Goal: Task Accomplishment & Management: Manage account settings

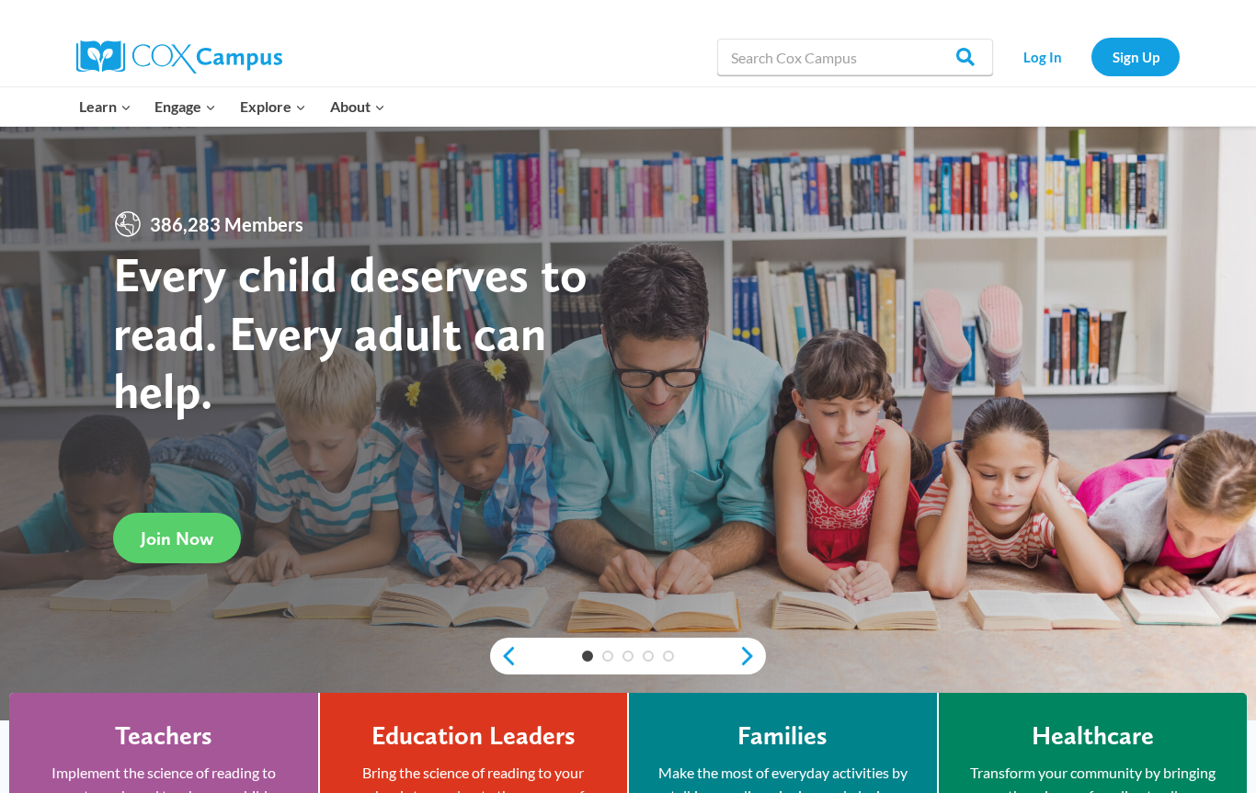
click at [8, 8] on link "Log In" at bounding box center [1042, 57] width 80 height 38
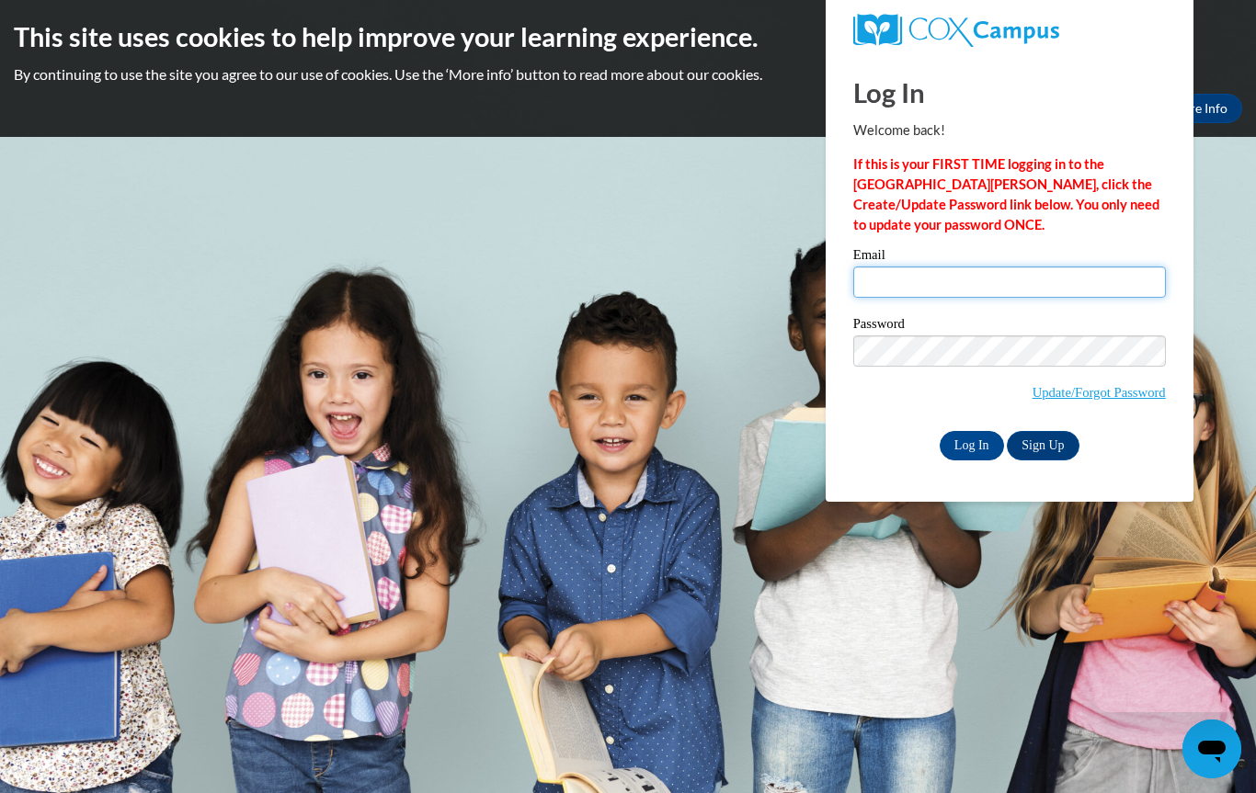
click at [943, 284] on input "Email" at bounding box center [1009, 282] width 313 height 31
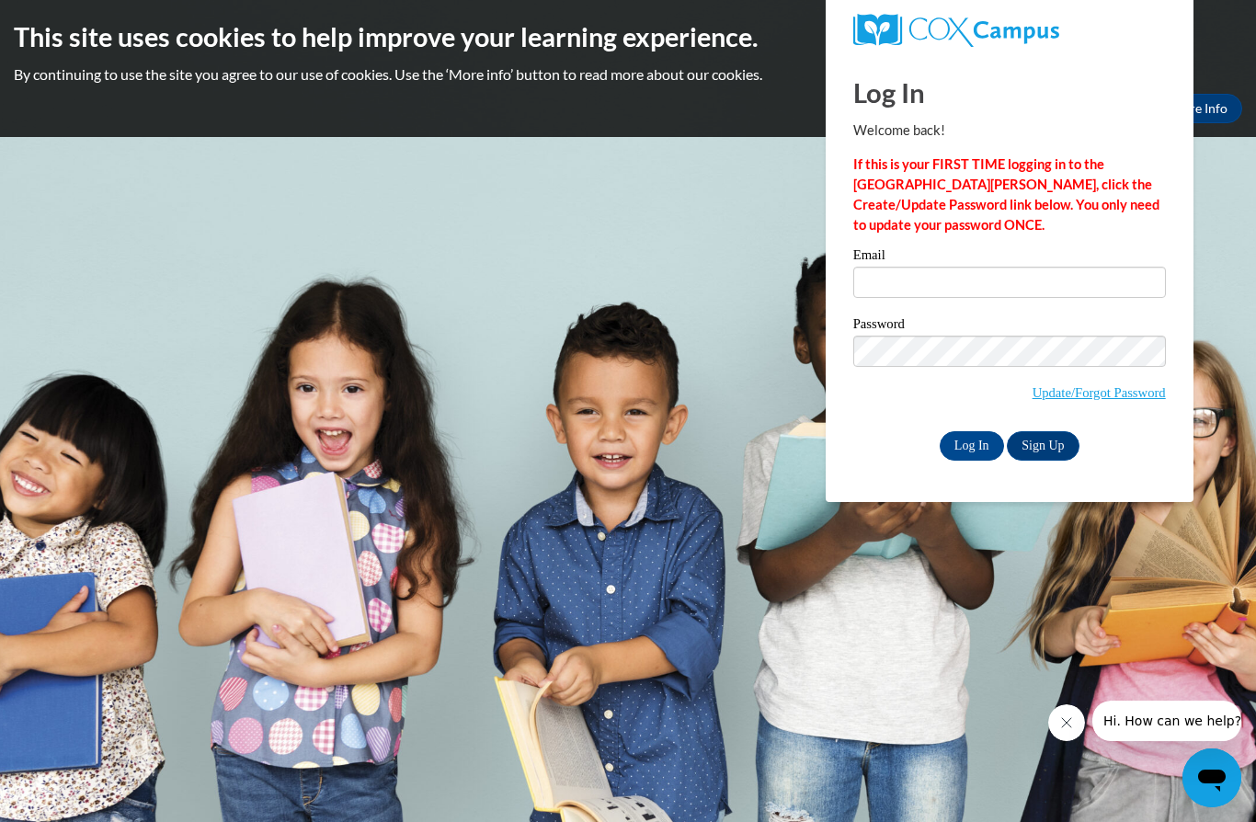
click at [744, 261] on body "This site uses cookies to help improve your learning experience. By continuing …" at bounding box center [628, 411] width 1256 height 822
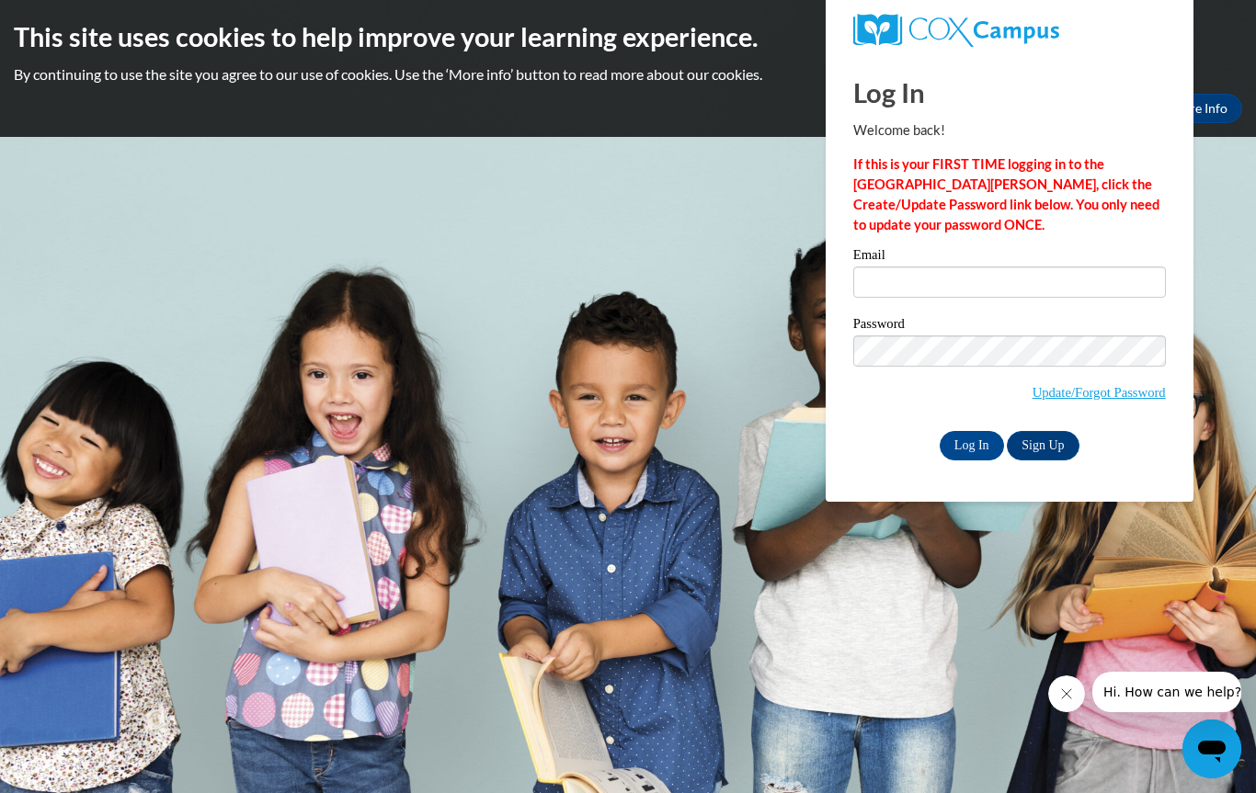
click at [687, 256] on body "This site uses cookies to help improve your learning experience. By continuing …" at bounding box center [628, 396] width 1256 height 793
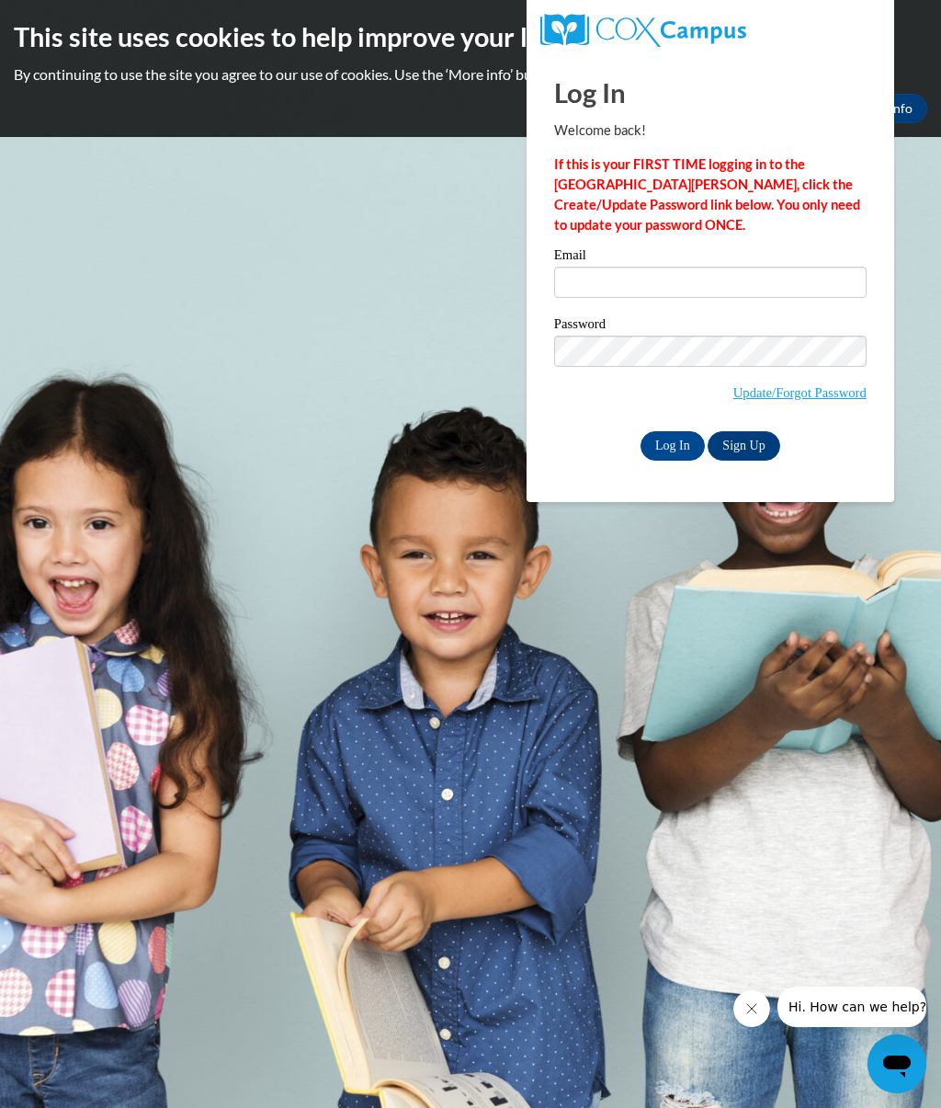
click at [906, 559] on body "This site uses cookies to help improve your learning experience. By continuing …" at bounding box center [470, 554] width 941 height 1108
